Goal: Information Seeking & Learning: Learn about a topic

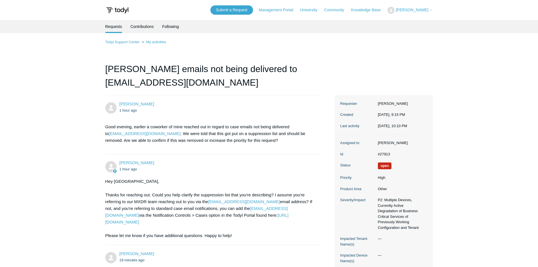
scroll to position [114, 0]
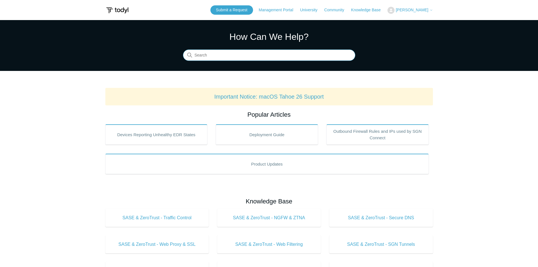
click at [231, 54] on input "Search" at bounding box center [269, 55] width 172 height 11
type input "siem log"
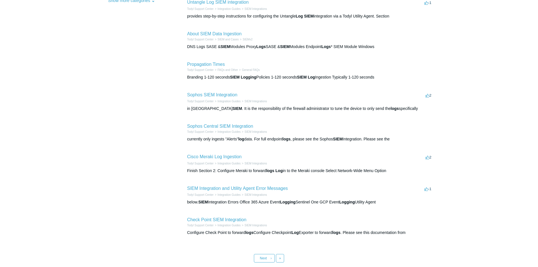
scroll to position [167, 0]
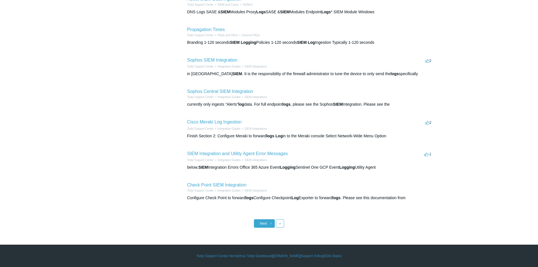
click at [270, 220] on link "Next ›" at bounding box center [264, 223] width 21 height 8
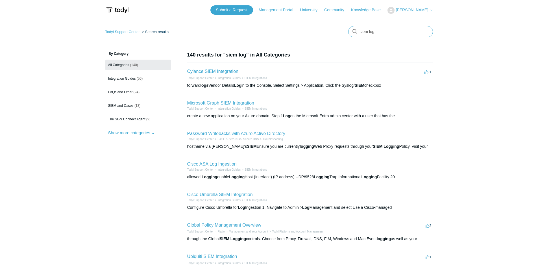
click at [382, 34] on input "siem log" at bounding box center [391, 31] width 85 height 11
type input "siem log history"
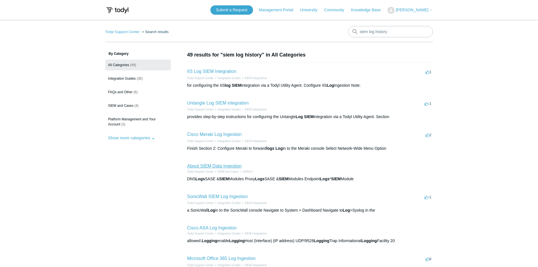
click at [210, 166] on link "About SIEM Data Ingestion" at bounding box center [214, 166] width 55 height 5
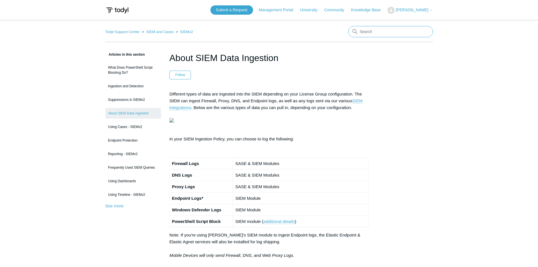
click at [382, 31] on input "Search" at bounding box center [391, 31] width 85 height 11
type input "siem retention"
